Goal: Information Seeking & Learning: Learn about a topic

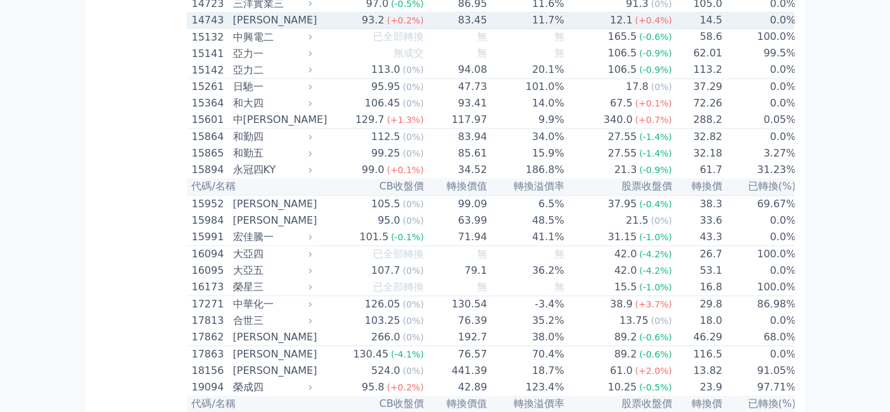
scroll to position [844, 0]
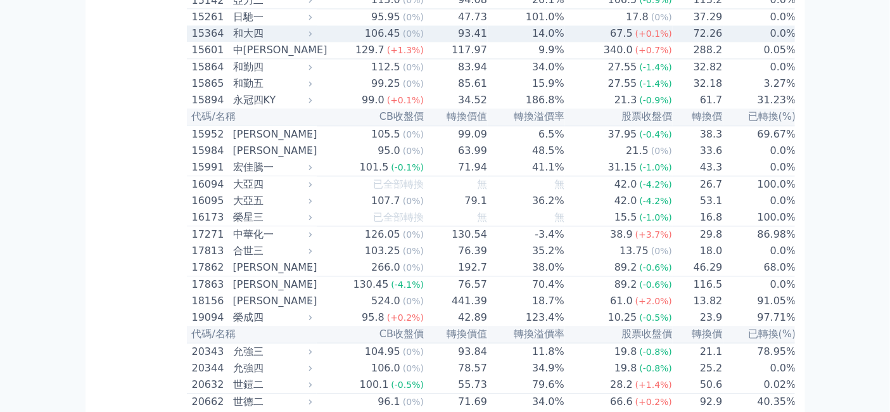
click at [233, 41] on div "和大四" at bounding box center [271, 33] width 76 height 15
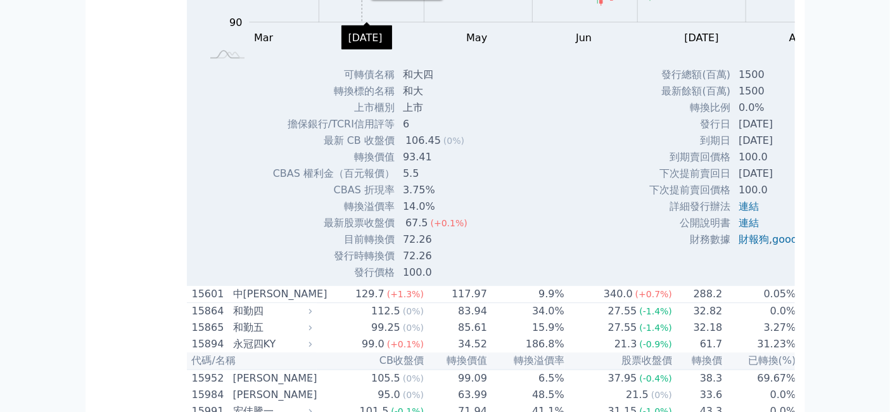
scroll to position [1055, 0]
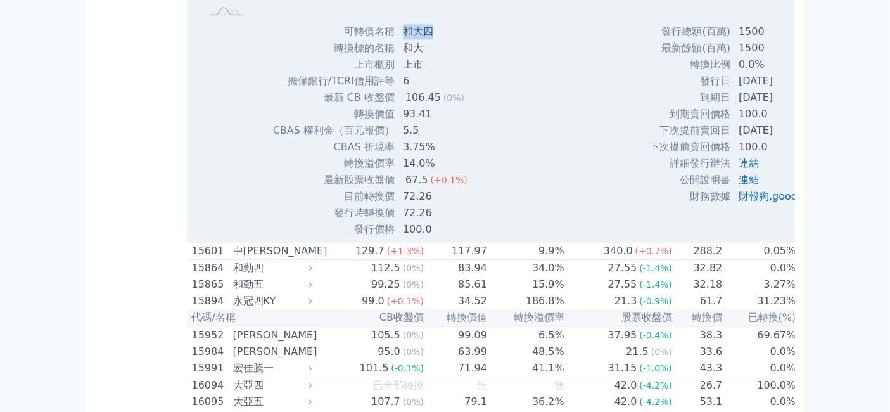
drag, startPoint x: 372, startPoint y: 243, endPoint x: 403, endPoint y: 249, distance: 31.6
click at [403, 40] on td "和大四" at bounding box center [436, 31] width 82 height 16
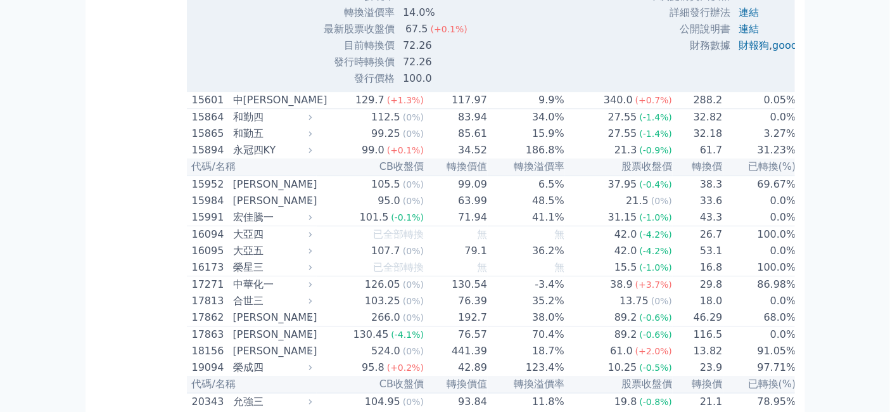
scroll to position [1267, 0]
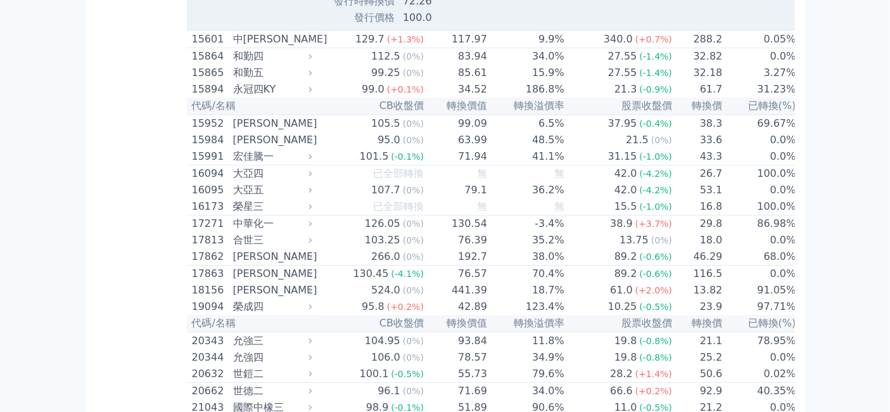
drag, startPoint x: 324, startPoint y: 240, endPoint x: 355, endPoint y: 241, distance: 31.7
copy td "轉換價"
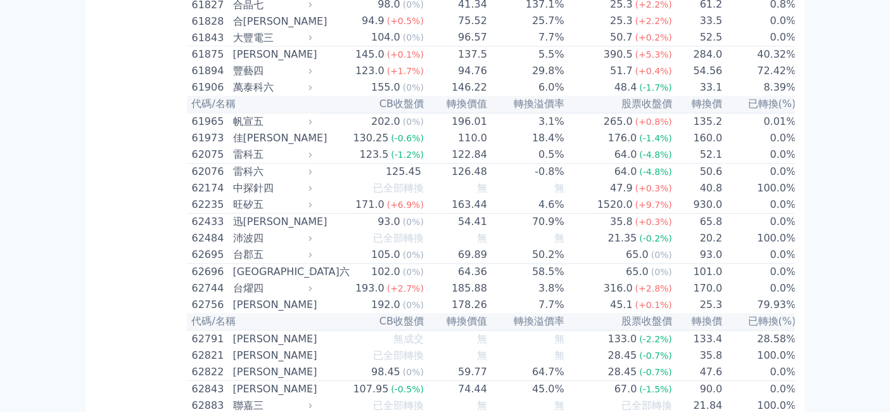
scroll to position [5629, 0]
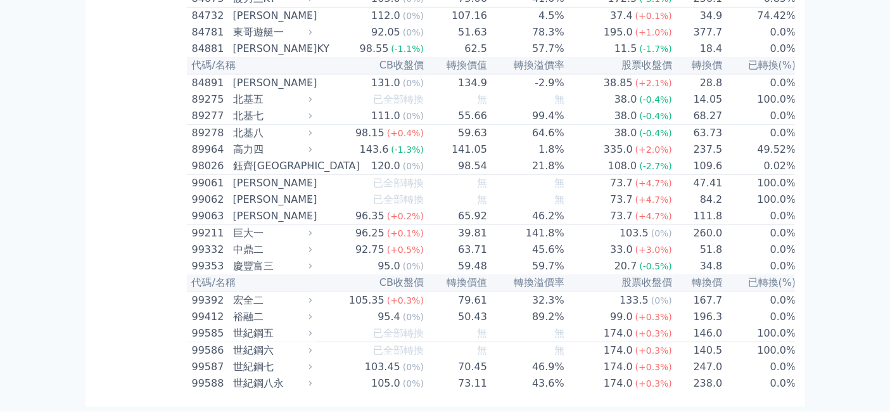
scroll to position [8937, 0]
drag, startPoint x: 373, startPoint y: 267, endPoint x: 403, endPoint y: 269, distance: 29.8
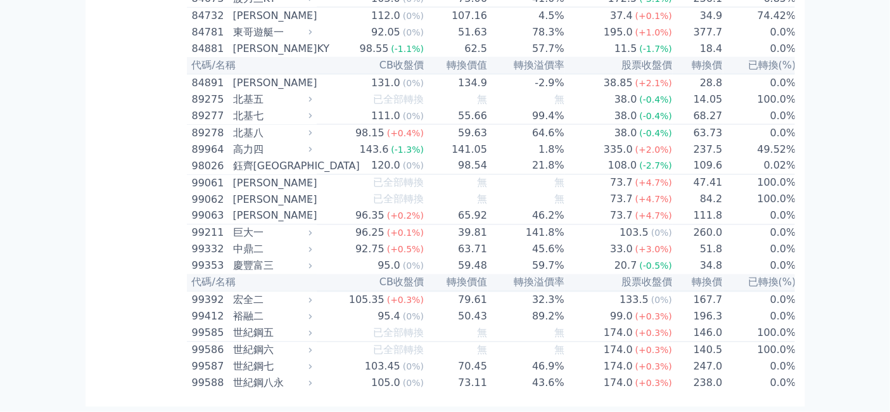
drag, startPoint x: 326, startPoint y: 336, endPoint x: 354, endPoint y: 335, distance: 28.5
copy td "轉換價"
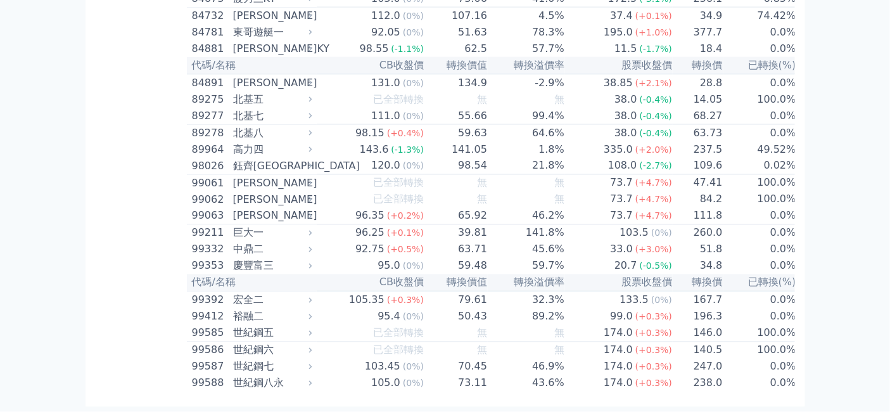
scroll to position [10062, 0]
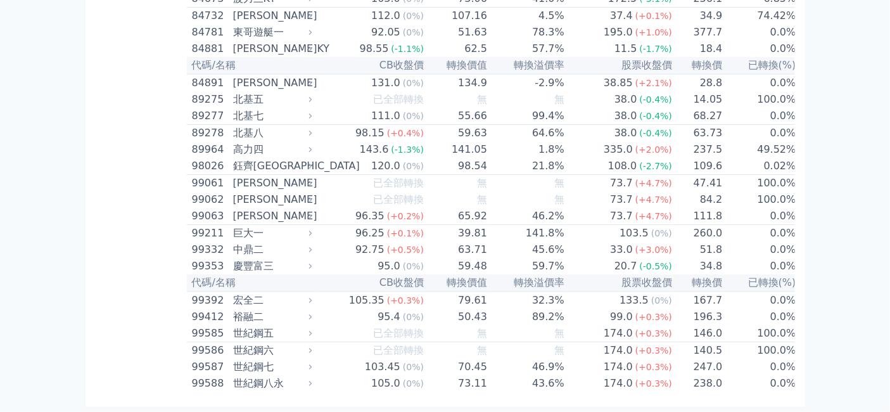
drag, startPoint x: 370, startPoint y: 254, endPoint x: 415, endPoint y: 253, distance: 44.3
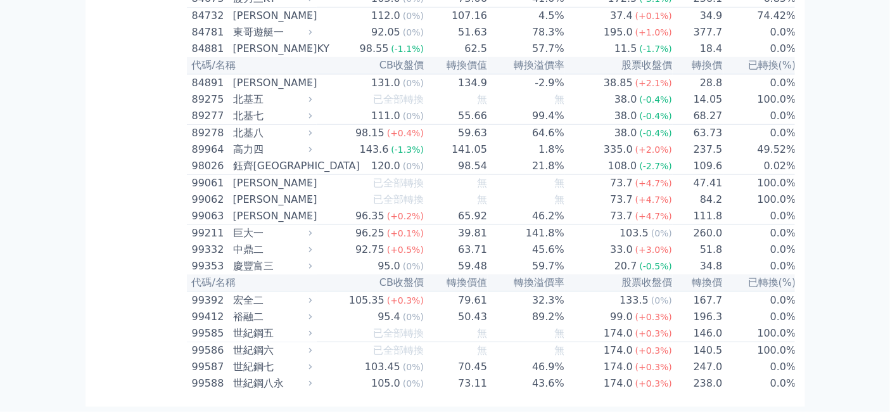
drag, startPoint x: 372, startPoint y: 277, endPoint x: 403, endPoint y: 277, distance: 31.7
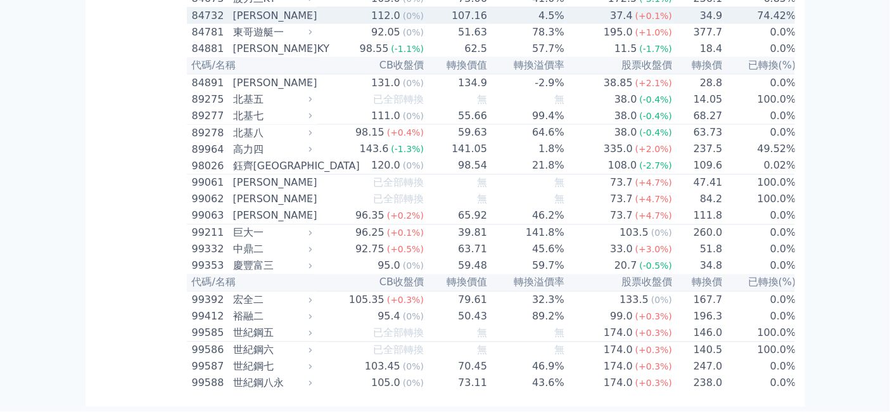
scroll to position [12947, 0]
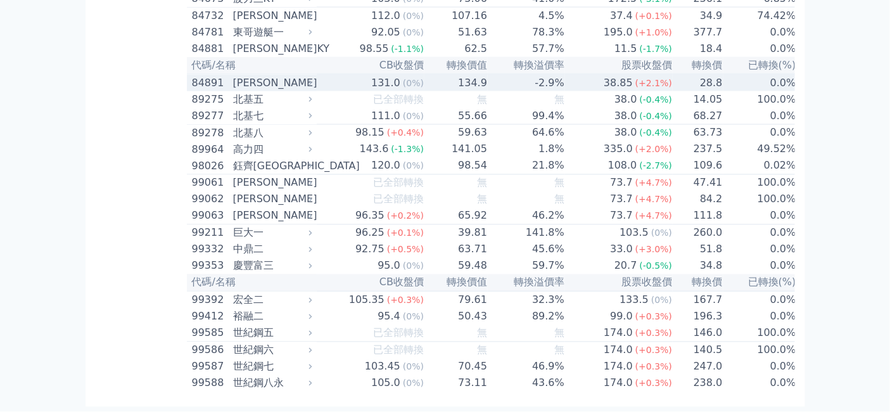
click at [233, 91] on div "[PERSON_NAME]" at bounding box center [271, 82] width 76 height 15
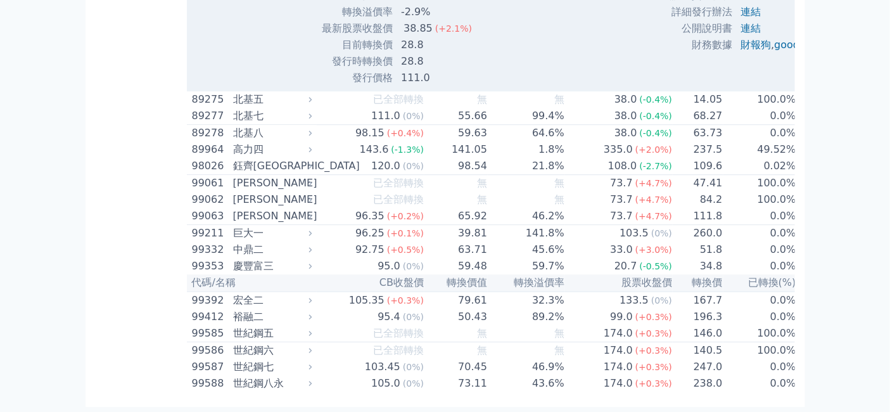
scroll to position [13229, 0]
drag, startPoint x: 369, startPoint y: 241, endPoint x: 402, endPoint y: 241, distance: 33.6
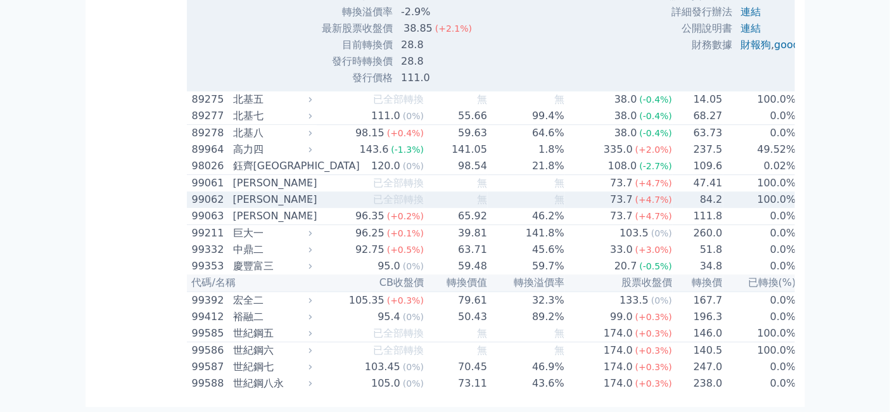
scroll to position [13740, 0]
